Goal: Information Seeking & Learning: Learn about a topic

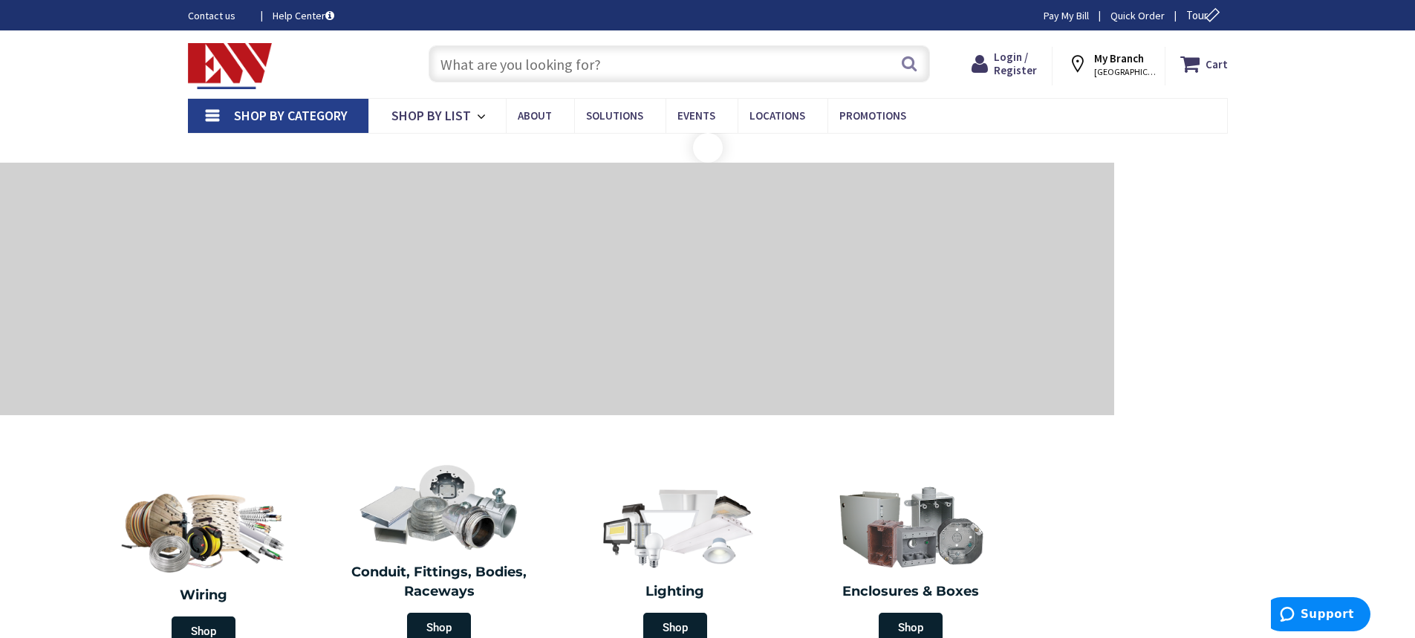
click at [682, 66] on input "text" at bounding box center [679, 63] width 501 height 37
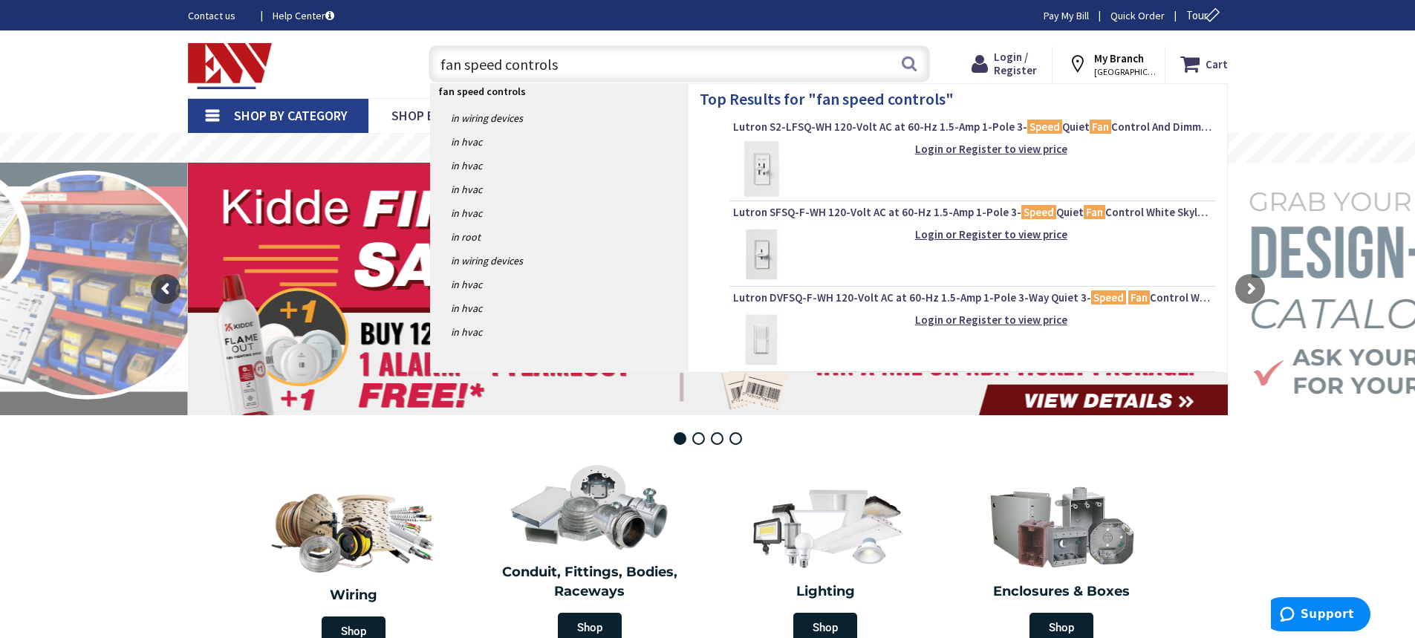
type input "fan speed controls"
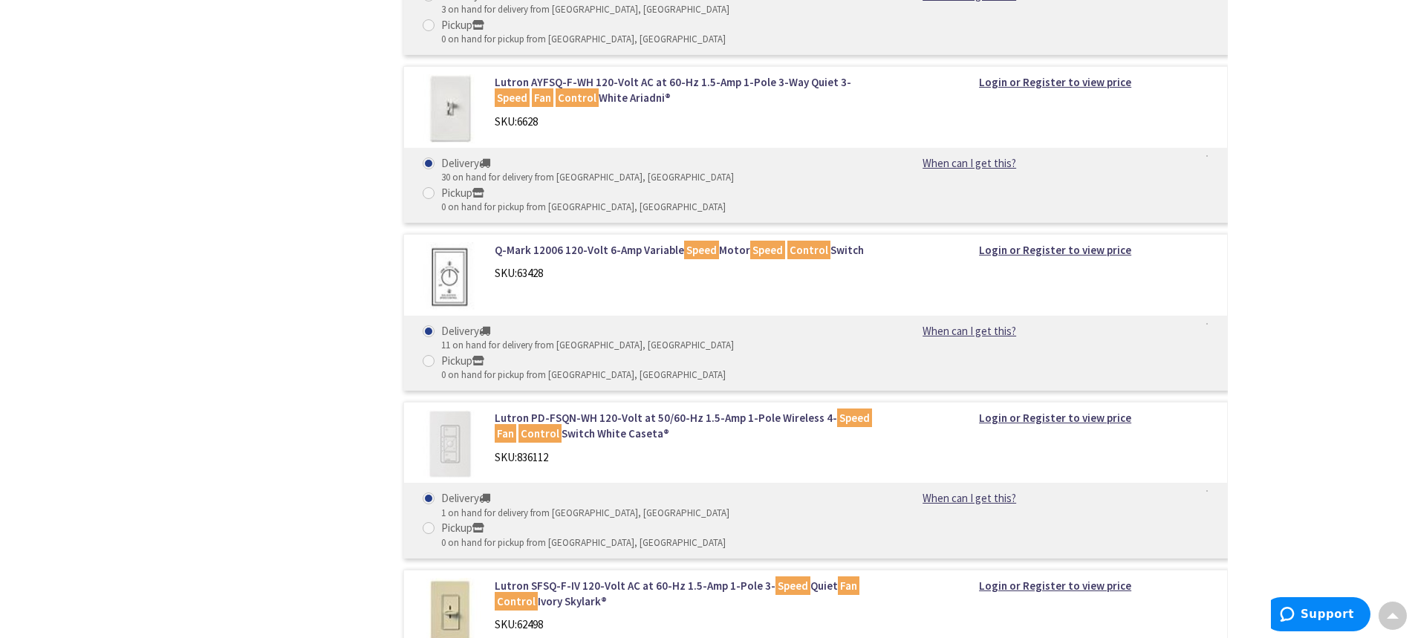
scroll to position [817, 0]
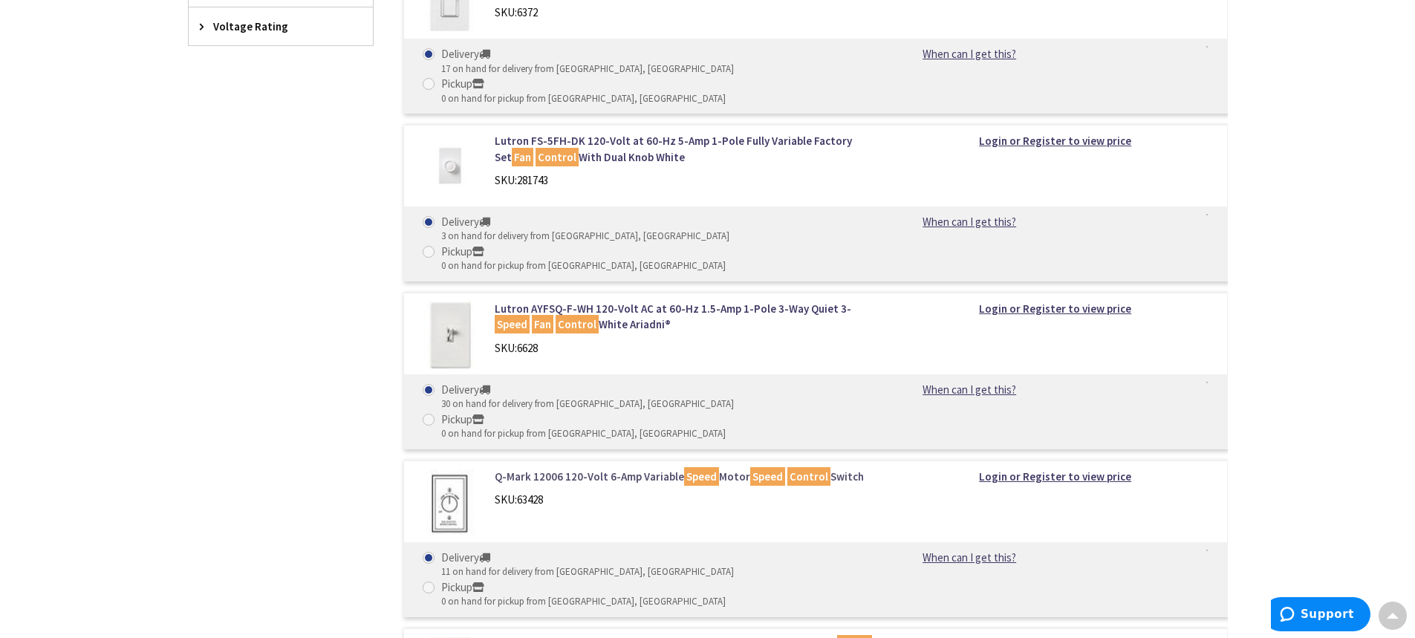
click at [539, 469] on link "Q-Mark 12006 120-Volt 6-Amp Variable Speed Motor Speed Control Switch" at bounding box center [684, 477] width 378 height 16
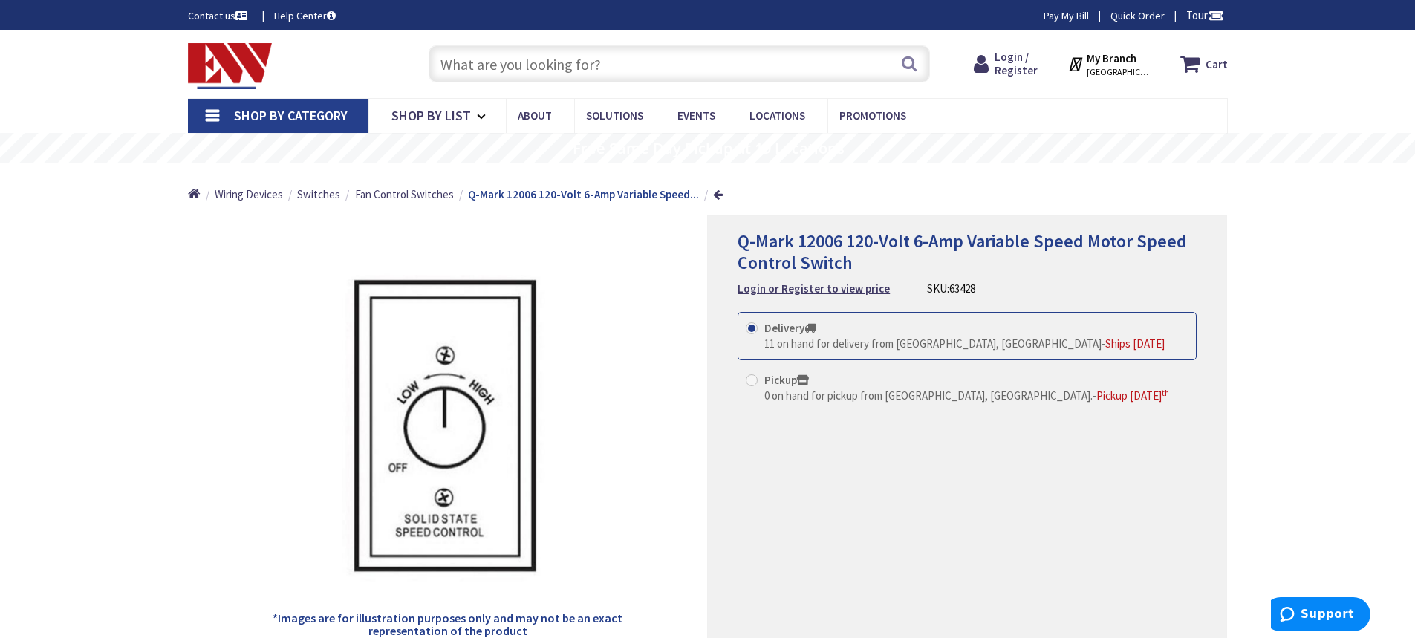
click at [606, 62] on input "text" at bounding box center [679, 63] width 501 height 37
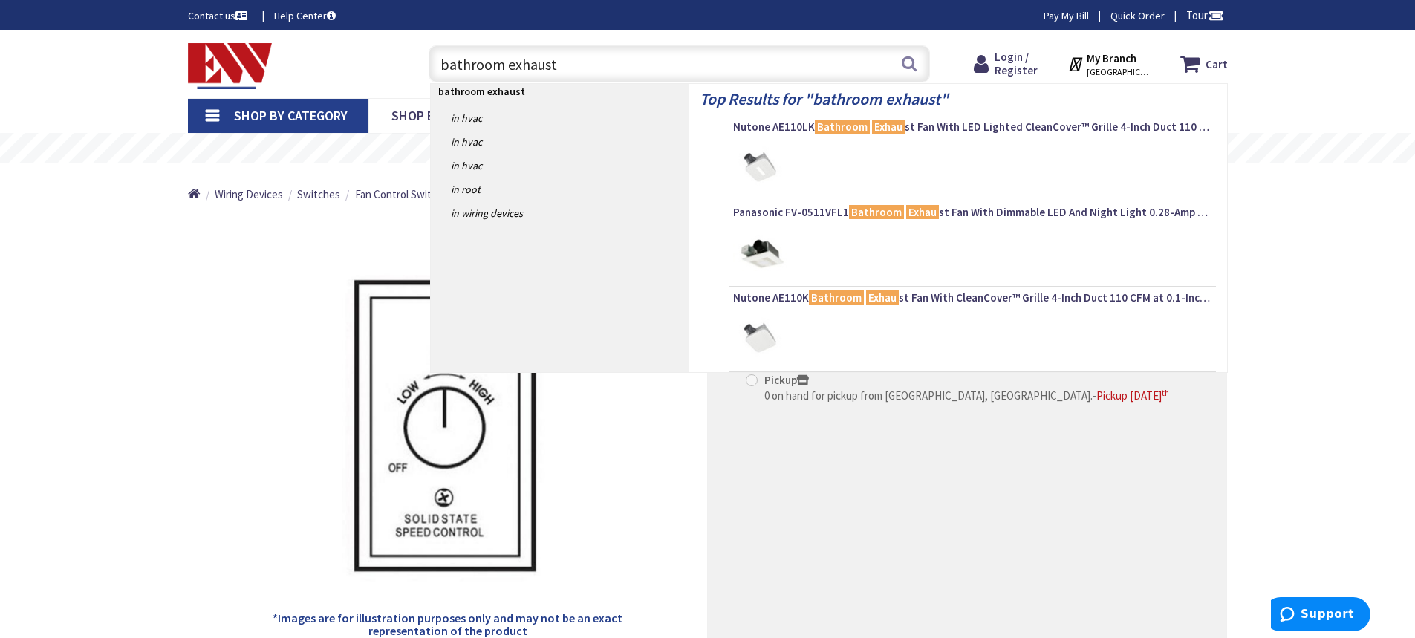
type input "bathroom exhaust"
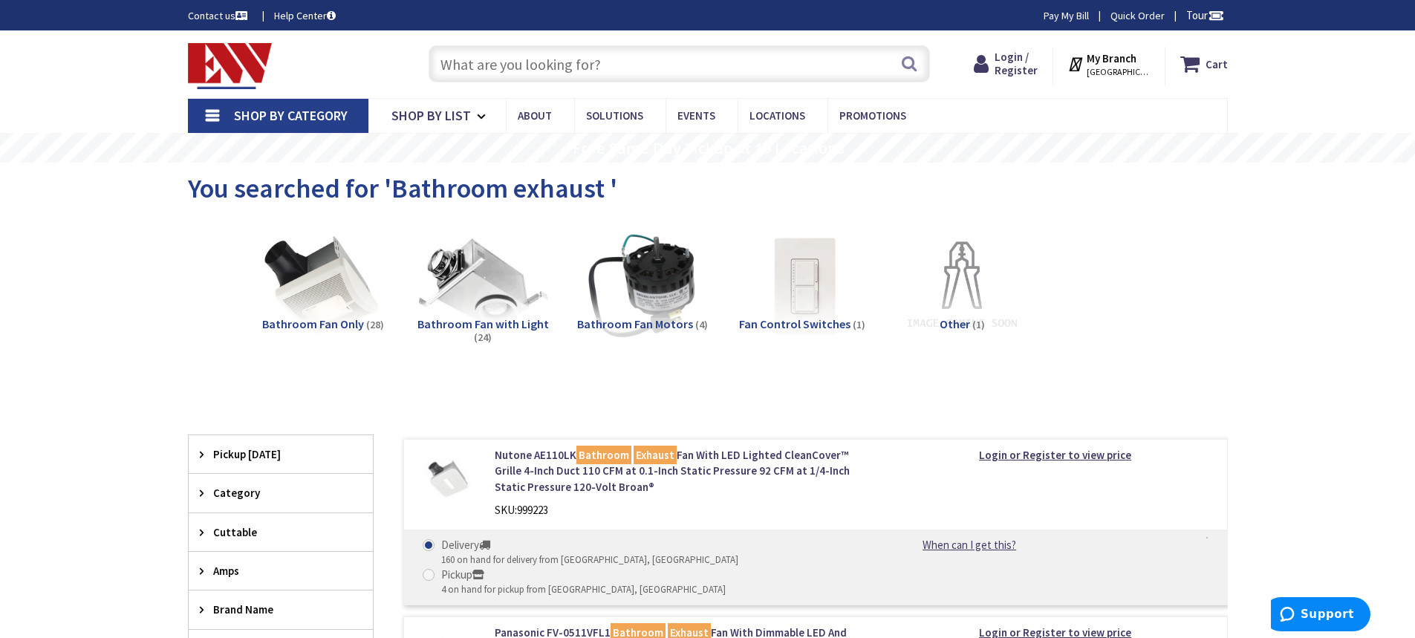
click at [472, 285] on img at bounding box center [482, 286] width 134 height 134
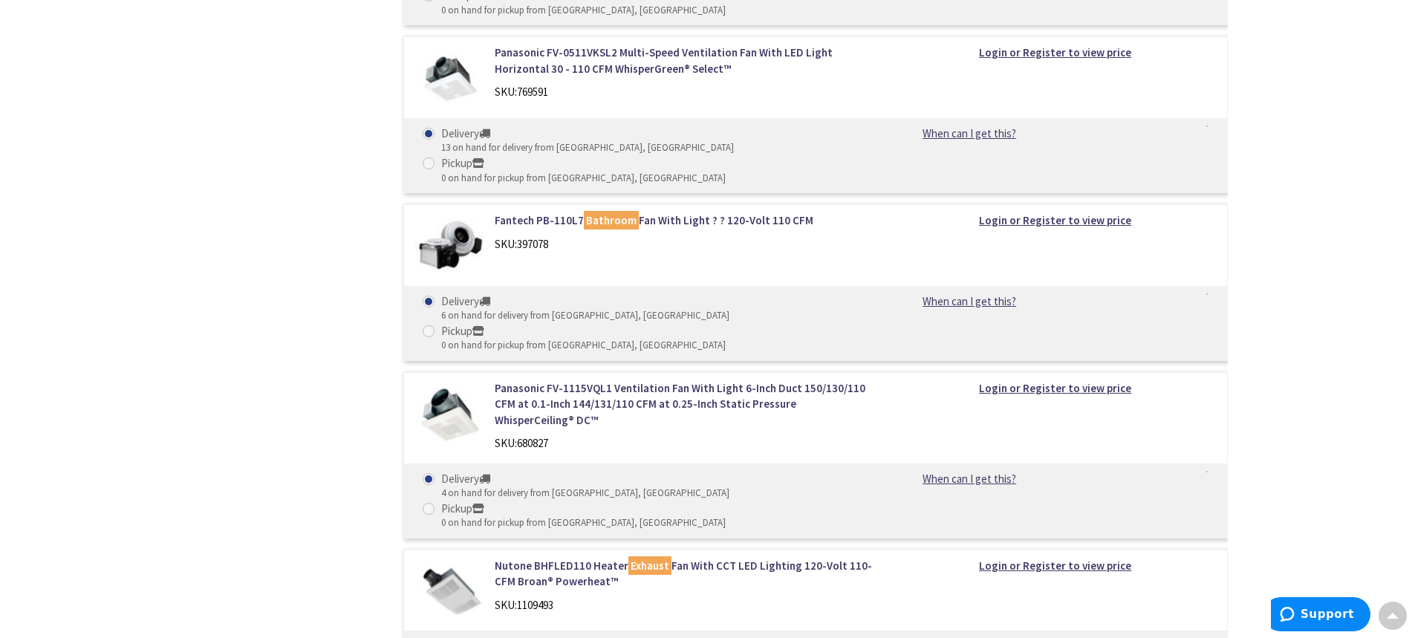
scroll to position [1448, 0]
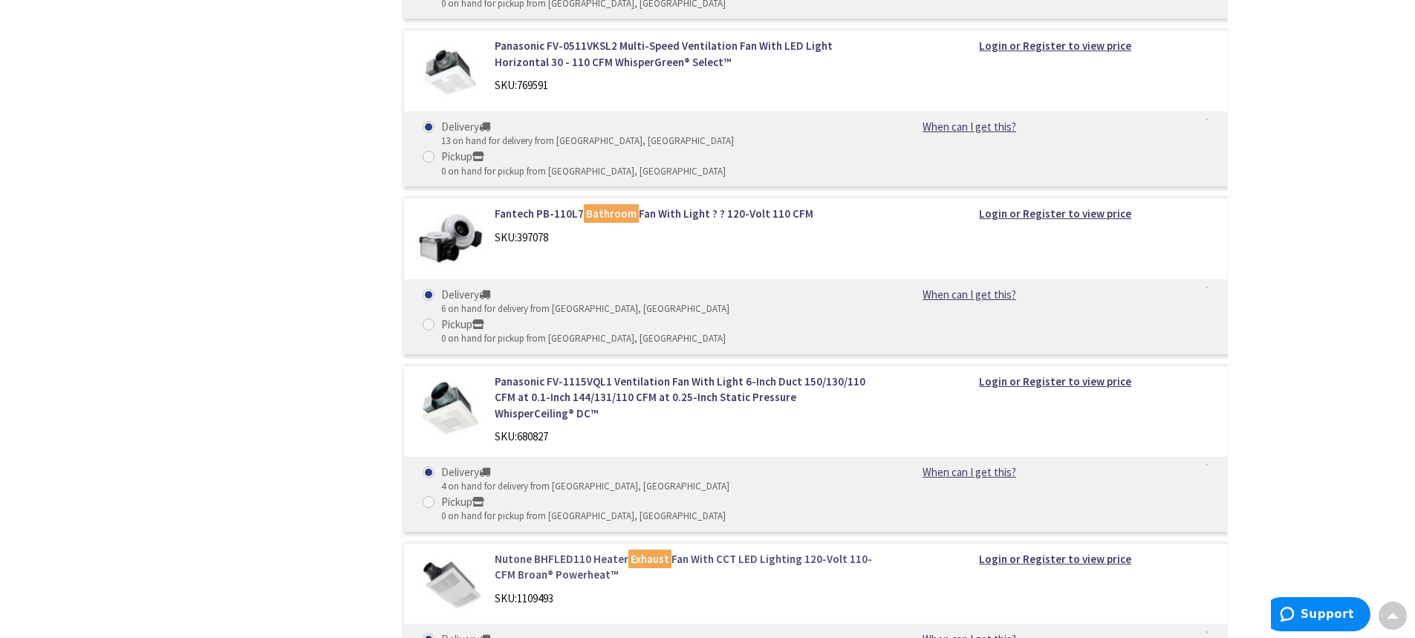
click at [519, 551] on link "Nutone BHFLED110 Heater Exhaust Fan With CCT LED Lighting 120-Volt 110-CFM Broa…" at bounding box center [684, 567] width 378 height 32
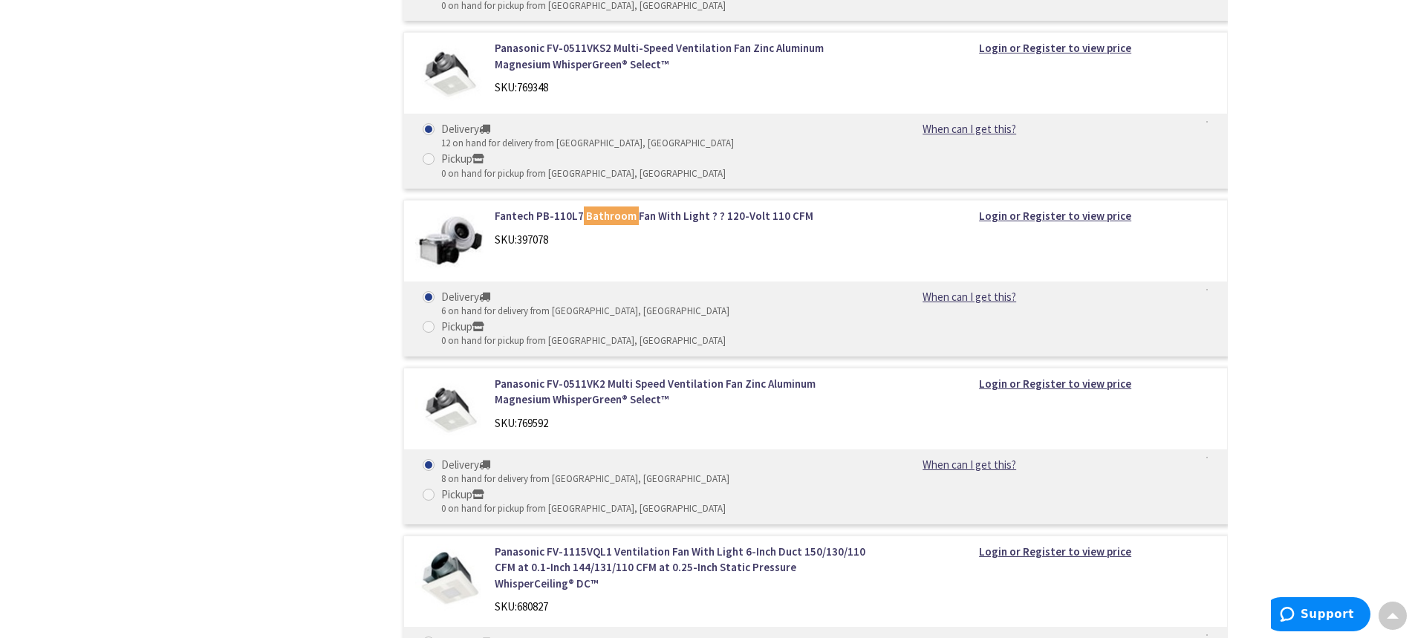
scroll to position [3438, 0]
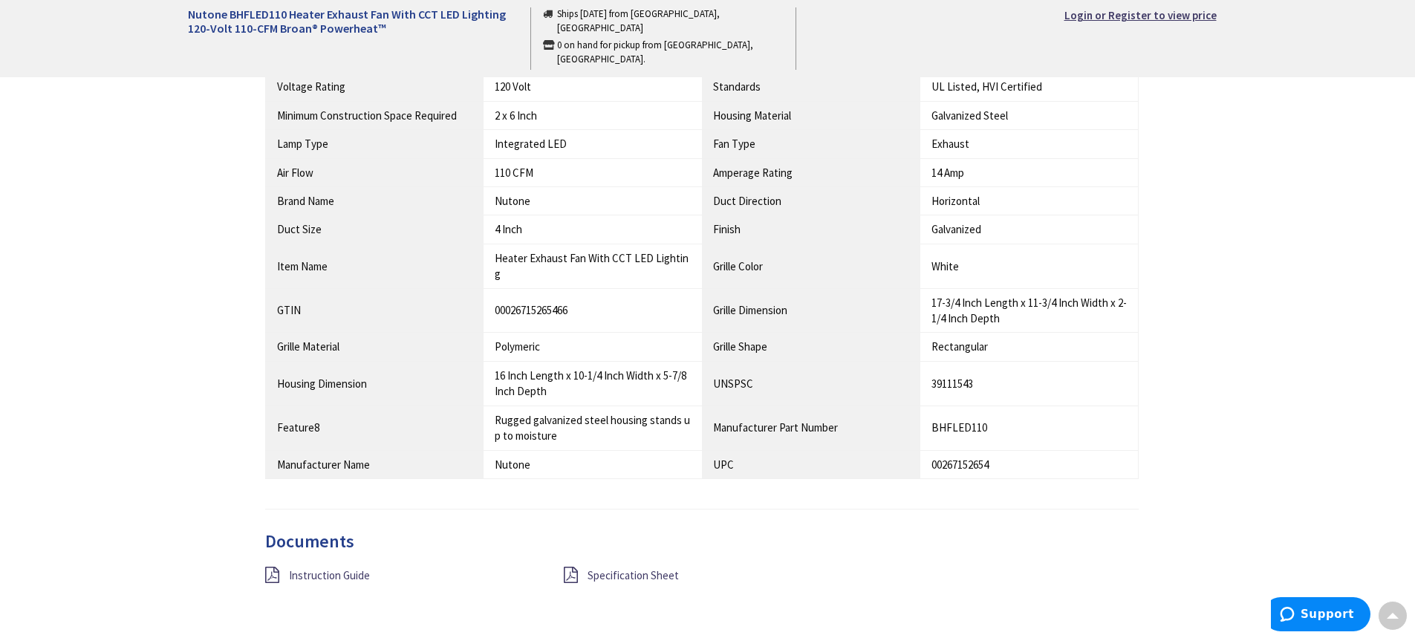
scroll to position [1169, 0]
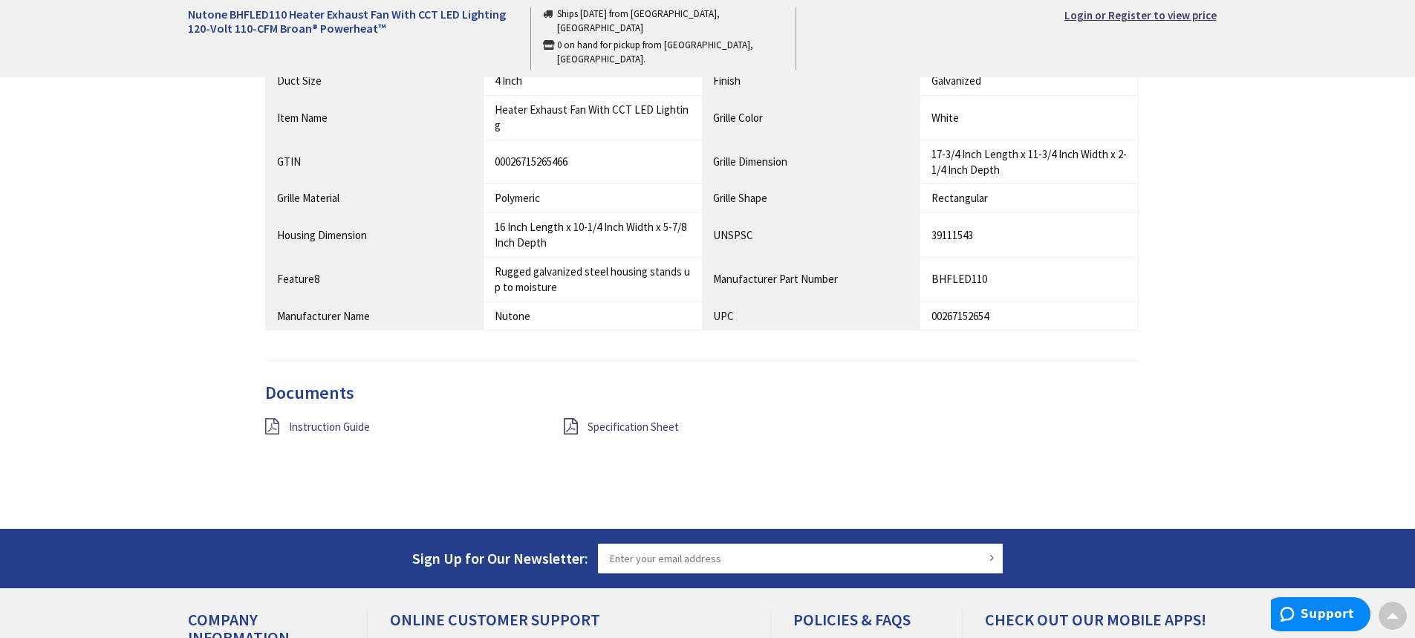
click at [273, 418] on icon at bounding box center [272, 426] width 14 height 16
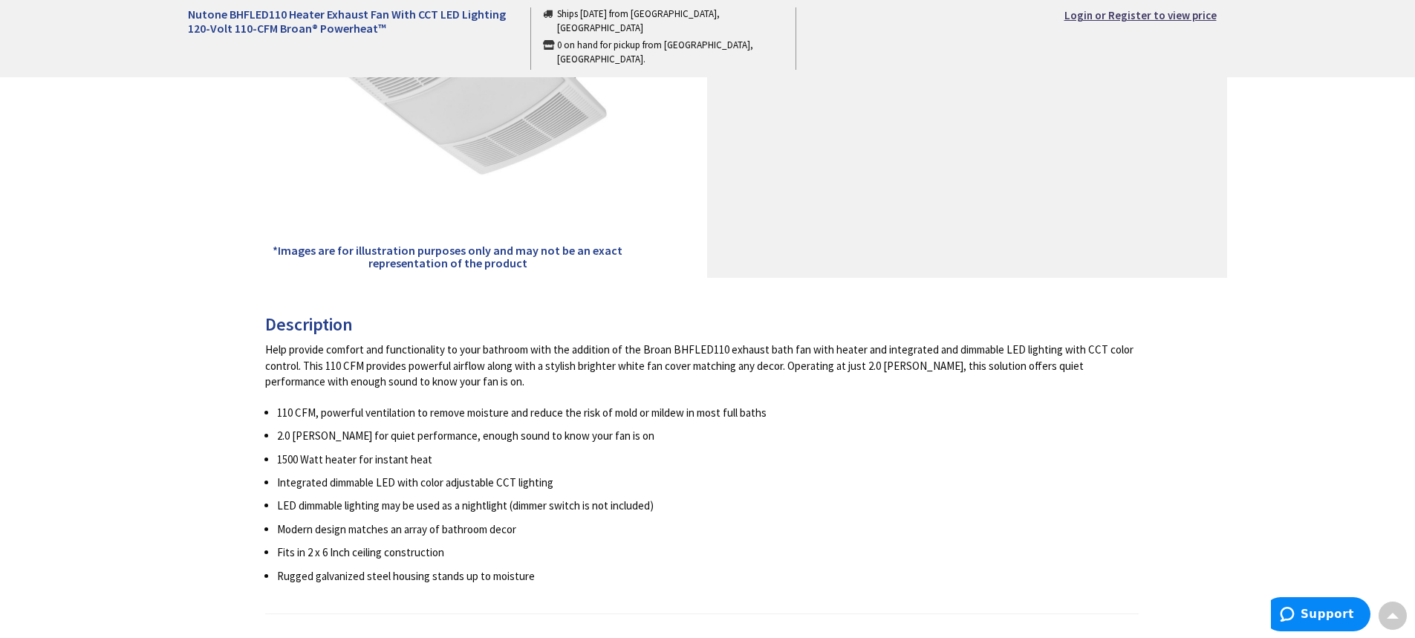
scroll to position [446, 0]
